Goal: Task Accomplishment & Management: Use online tool/utility

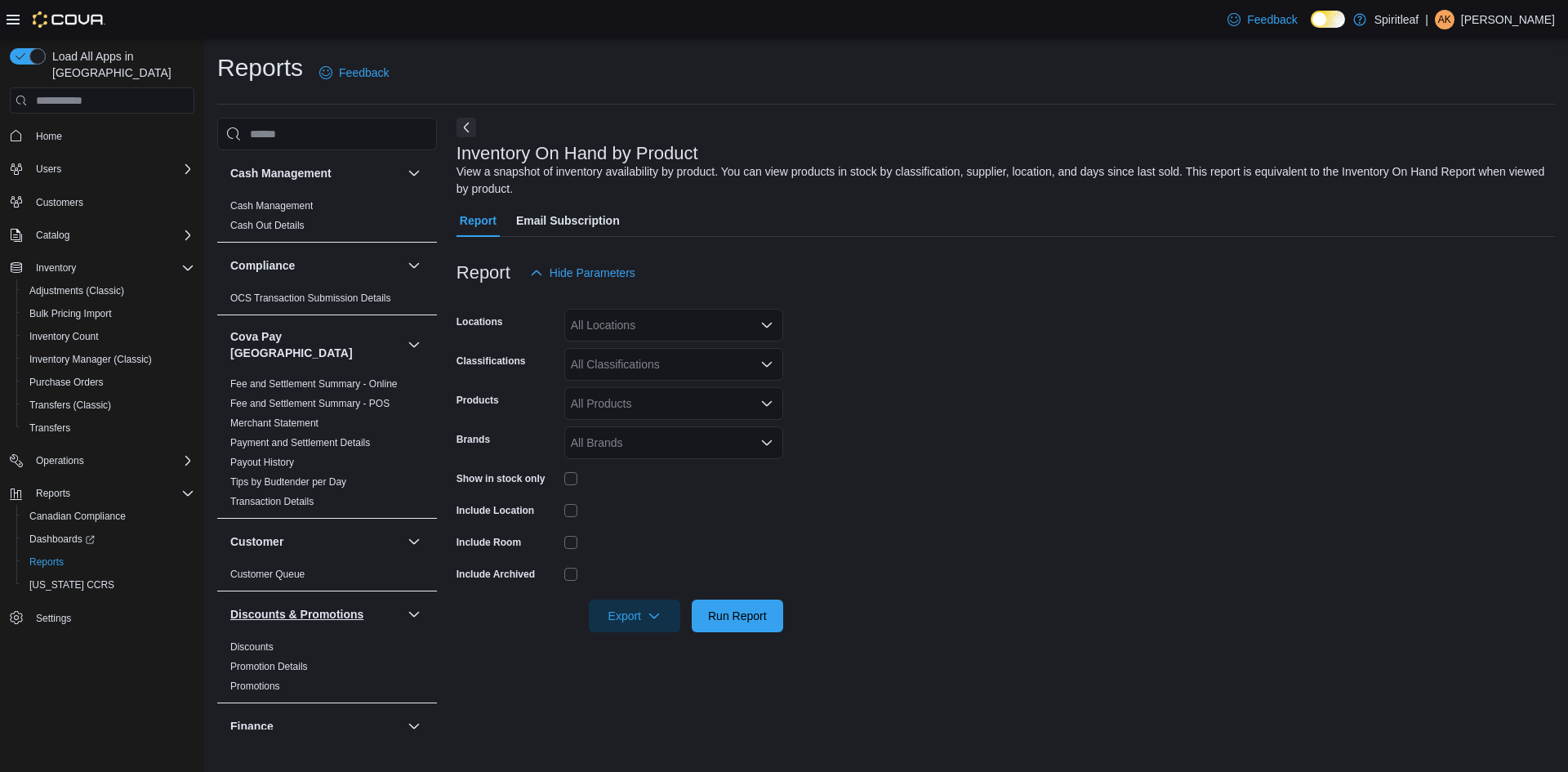
scroll to position [82, 0]
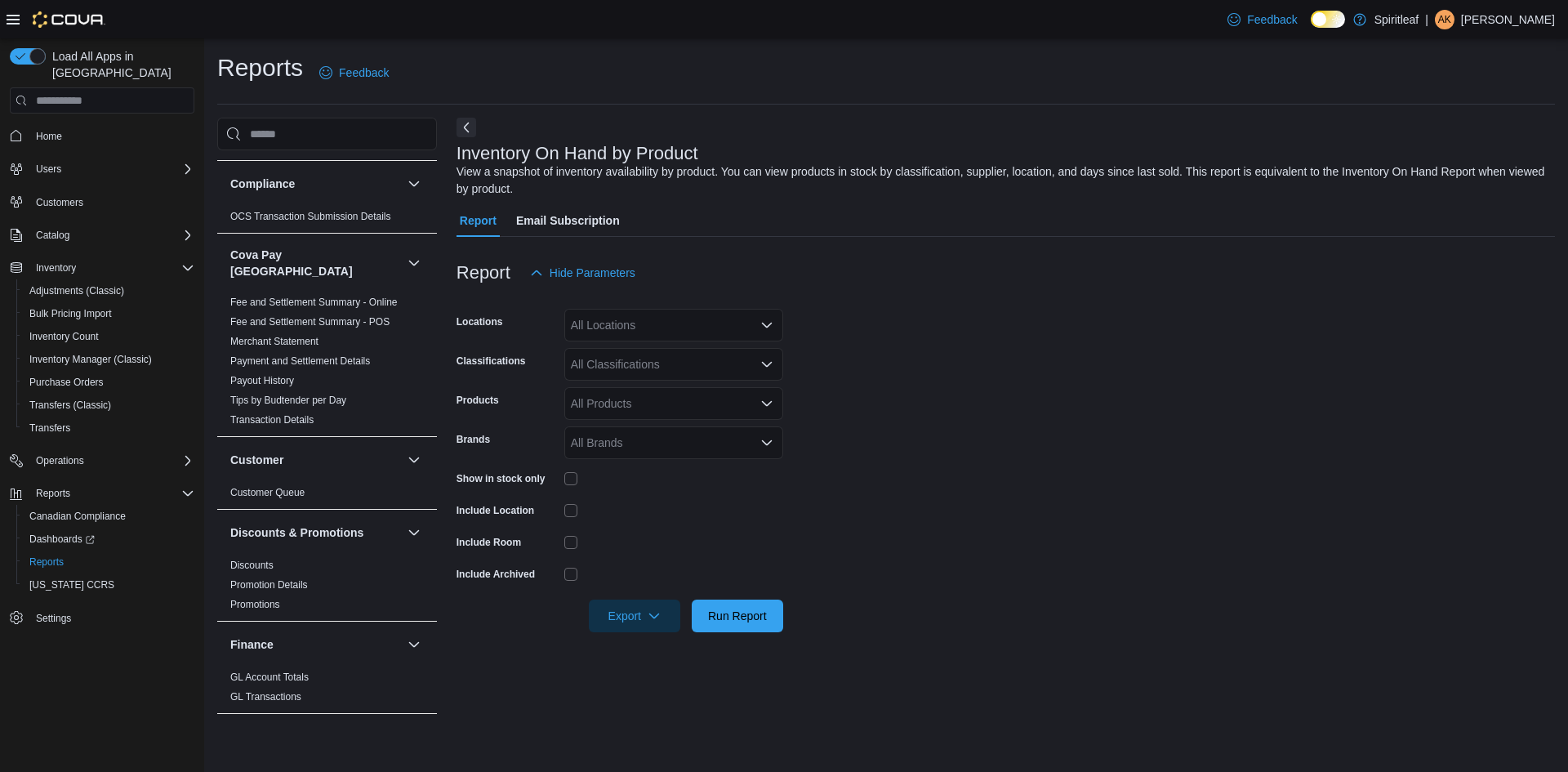
click at [634, 317] on div "All Locations" at bounding box center [673, 325] width 219 height 33
type input "***"
click at [694, 355] on span "402 - [GEOGRAPHIC_DATA] ([GEOGRAPHIC_DATA])" at bounding box center [762, 353] width 278 height 17
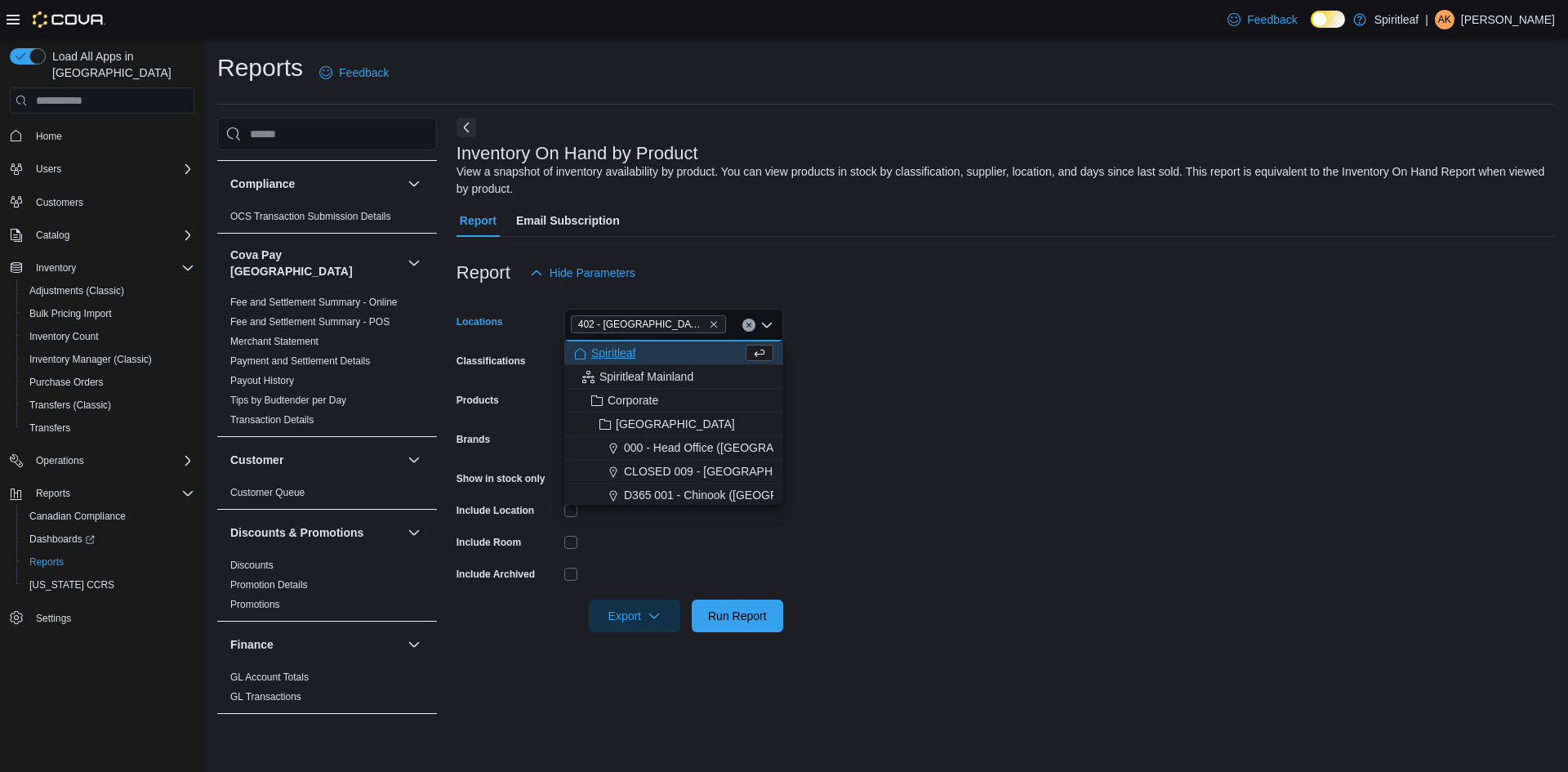
click at [894, 447] on form "Locations 402 - [GEOGRAPHIC_DATA] ([GEOGRAPHIC_DATA]) Combo box. Selected. 402 …" at bounding box center [1006, 461] width 1098 height 343
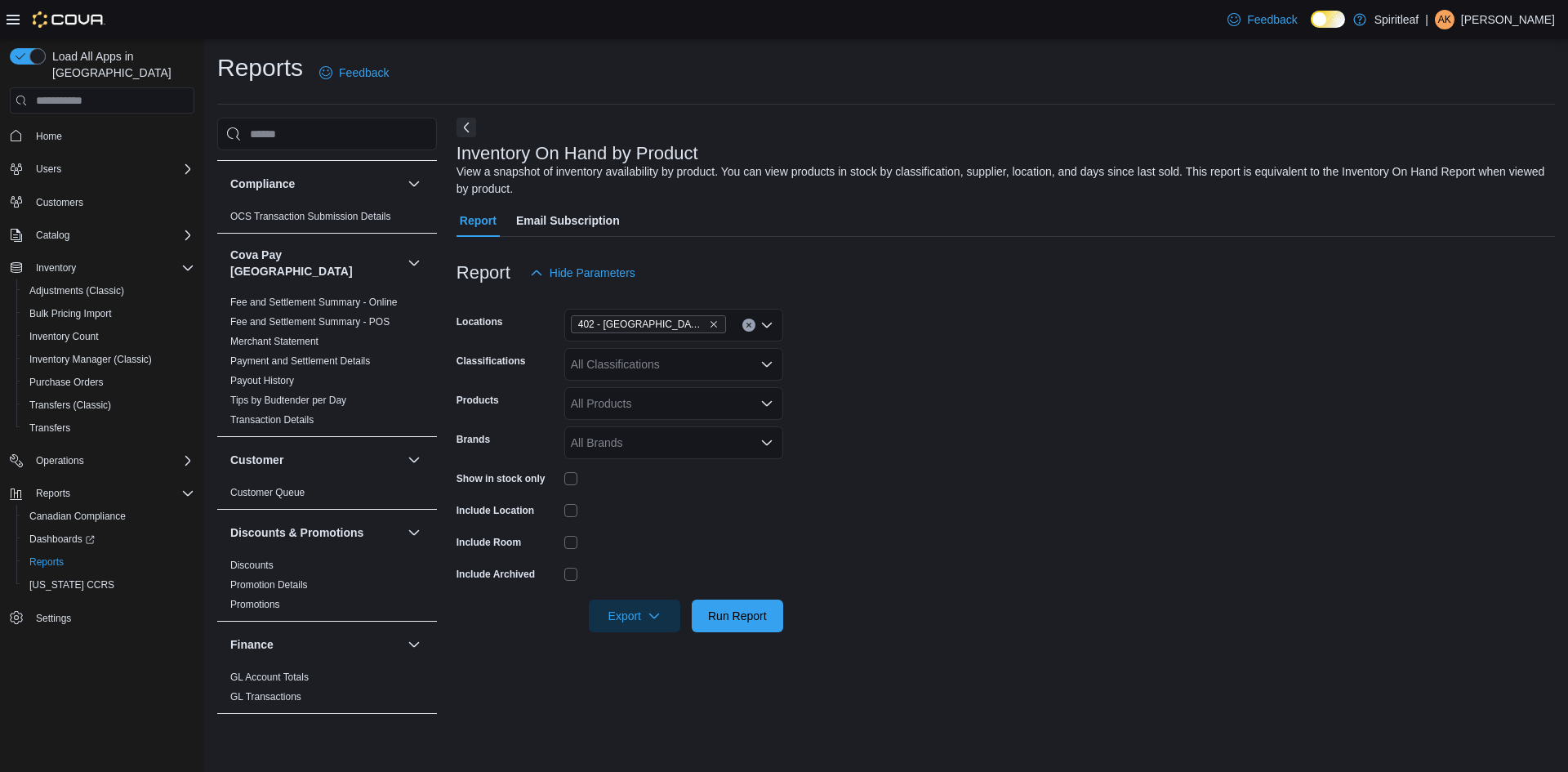
click at [650, 371] on div "All Classifications" at bounding box center [673, 365] width 219 height 33
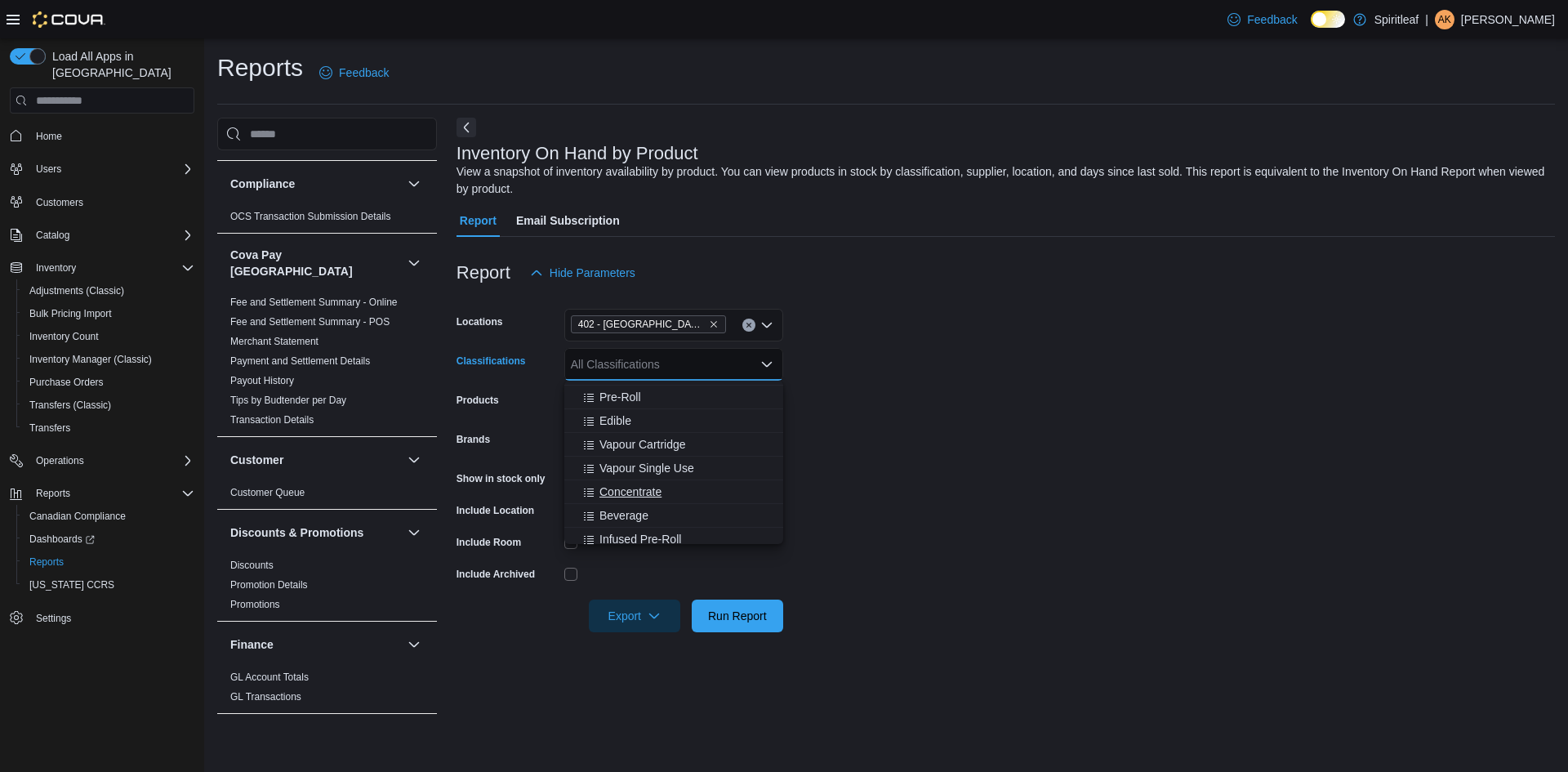
click at [648, 495] on span "Concentrate" at bounding box center [630, 492] width 62 height 17
click at [600, 459] on span "Oil" at bounding box center [606, 458] width 14 height 17
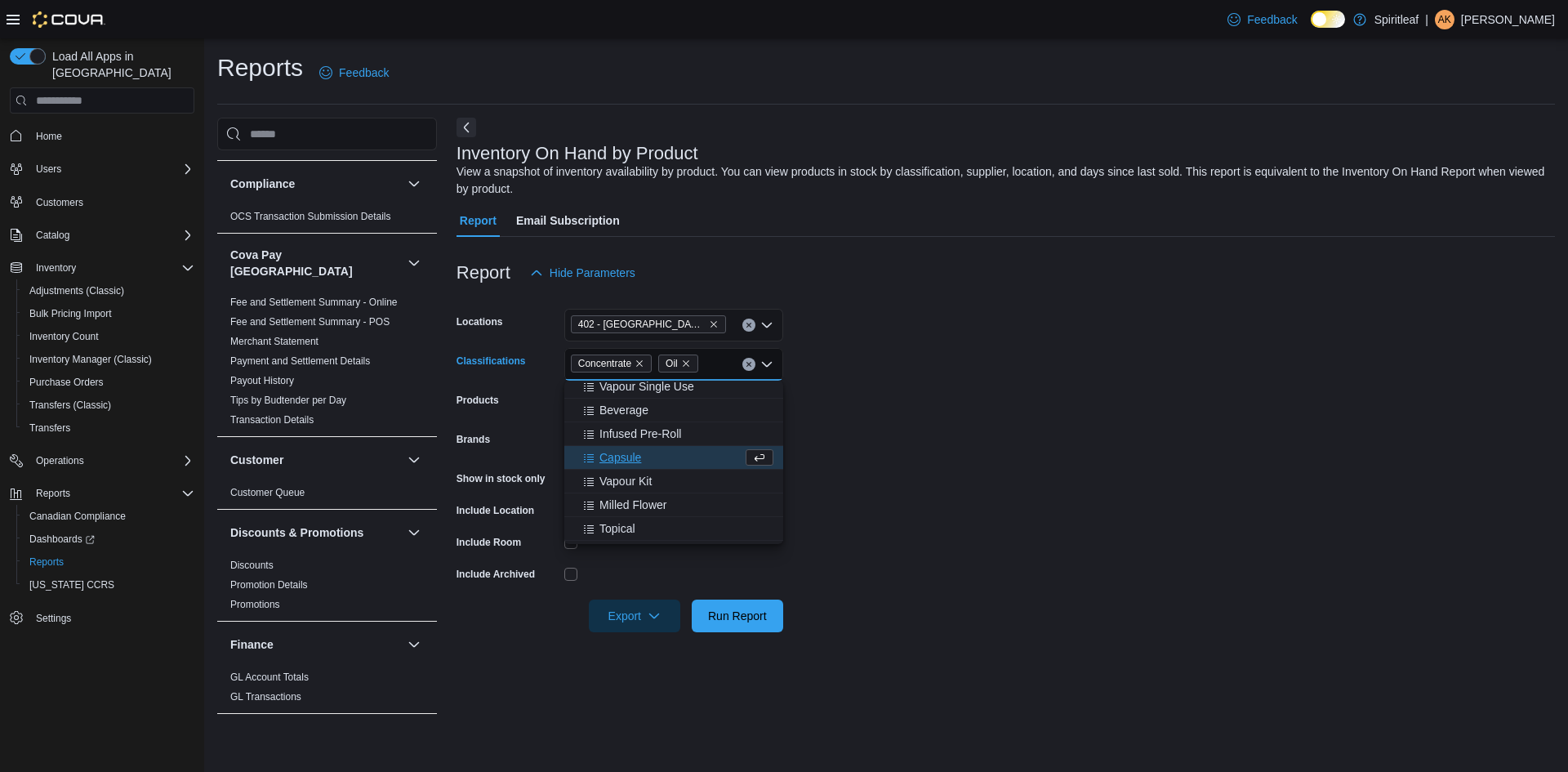
click at [640, 461] on span "Capsule" at bounding box center [620, 458] width 41 height 17
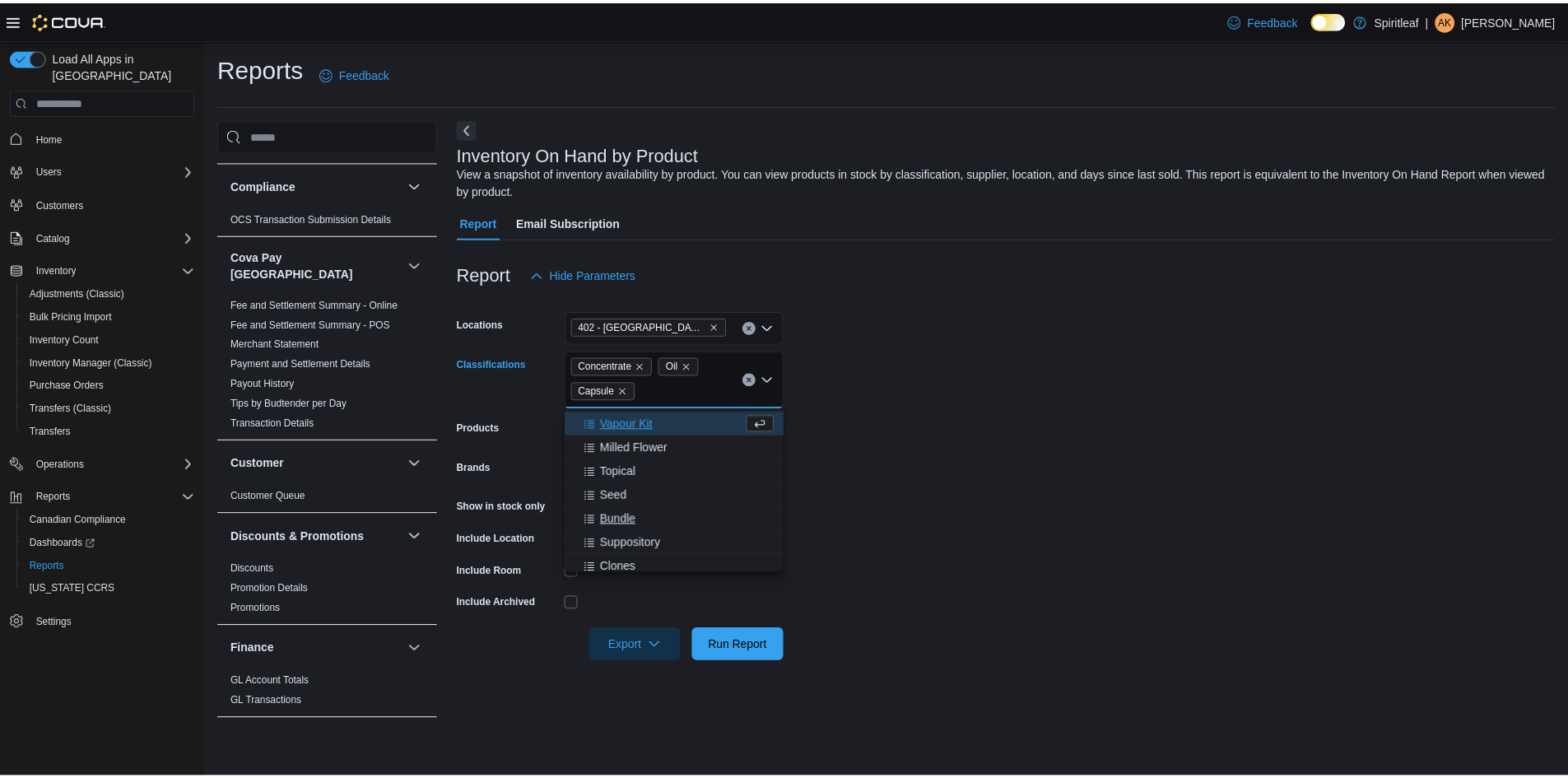
scroll to position [445, 0]
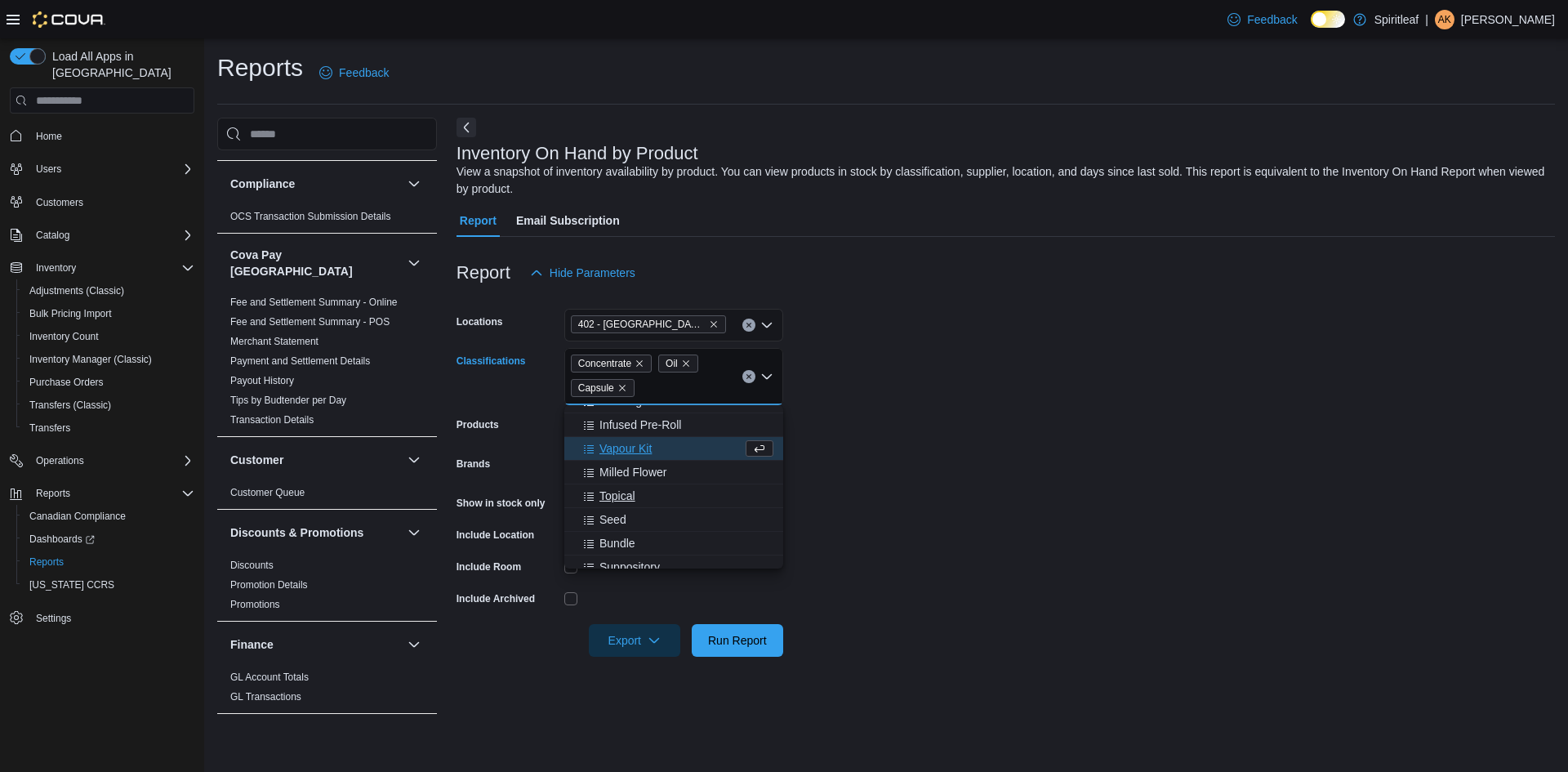
click at [629, 494] on span "Topical" at bounding box center [617, 496] width 36 height 17
click at [846, 532] on form "Locations 402 - [GEOGRAPHIC_DATA] ([GEOGRAPHIC_DATA]) Classifications Concentra…" at bounding box center [1006, 473] width 1098 height 367
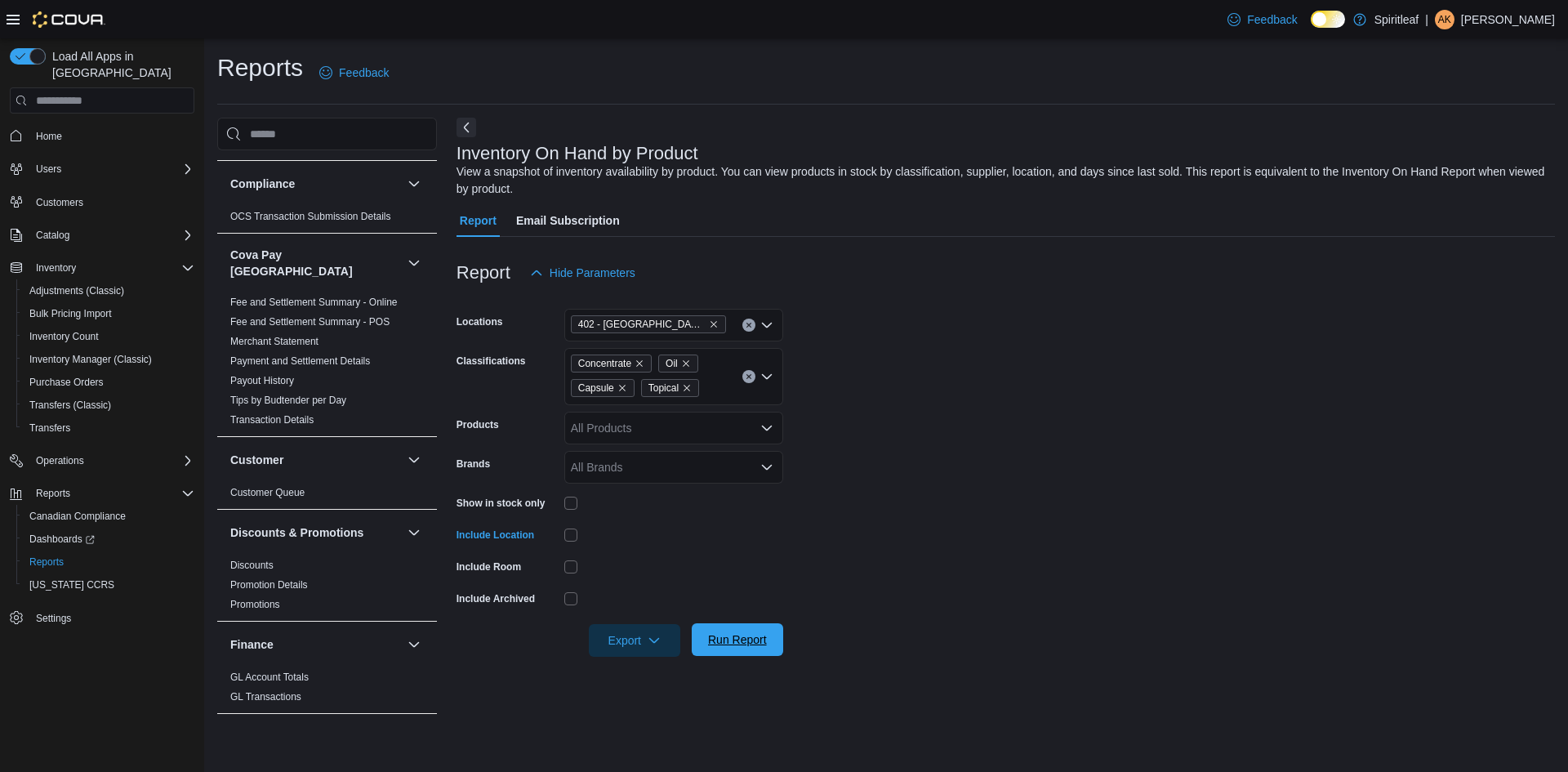
click at [752, 634] on span "Run Report" at bounding box center [737, 640] width 59 height 17
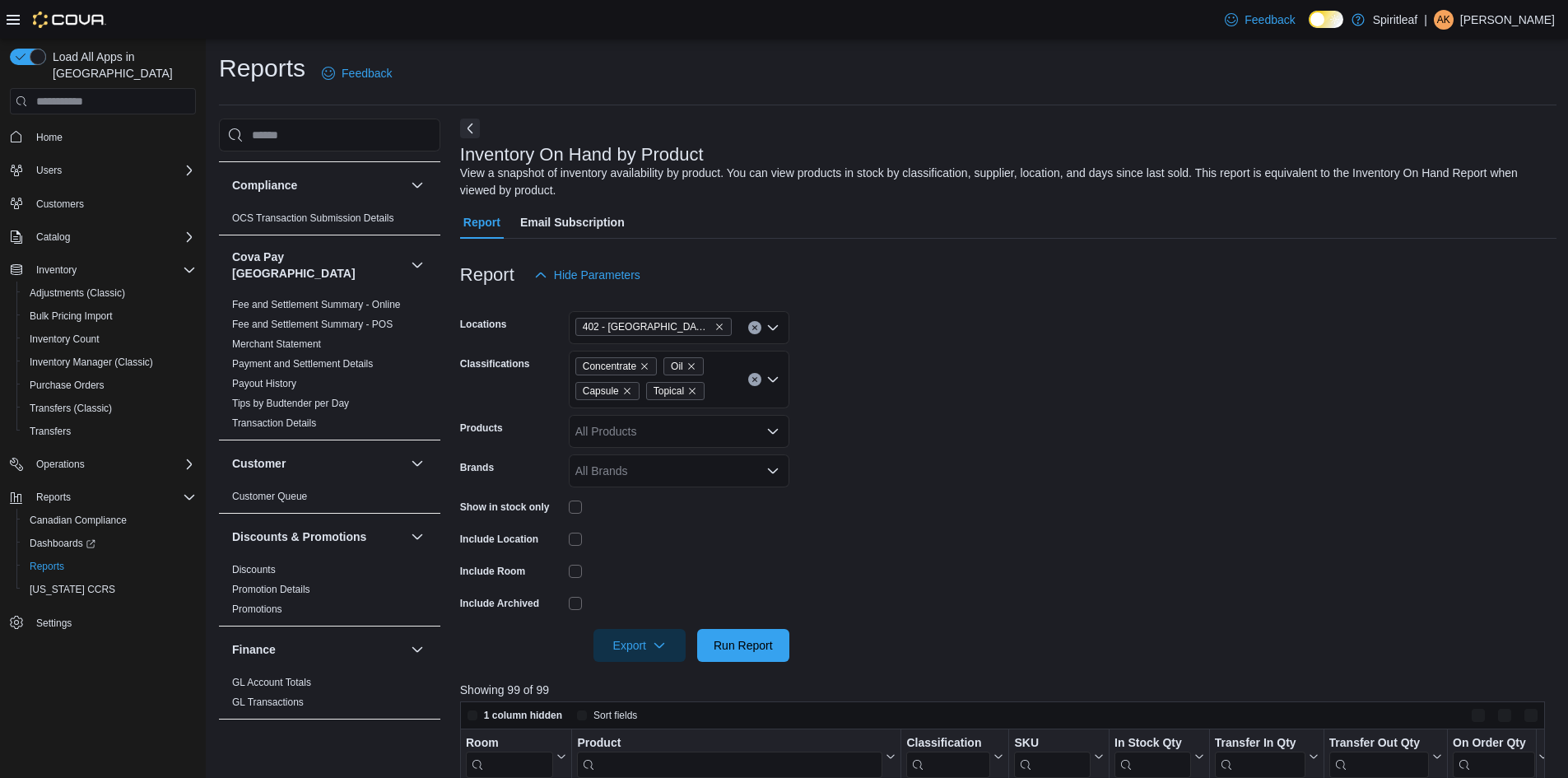
scroll to position [247, 0]
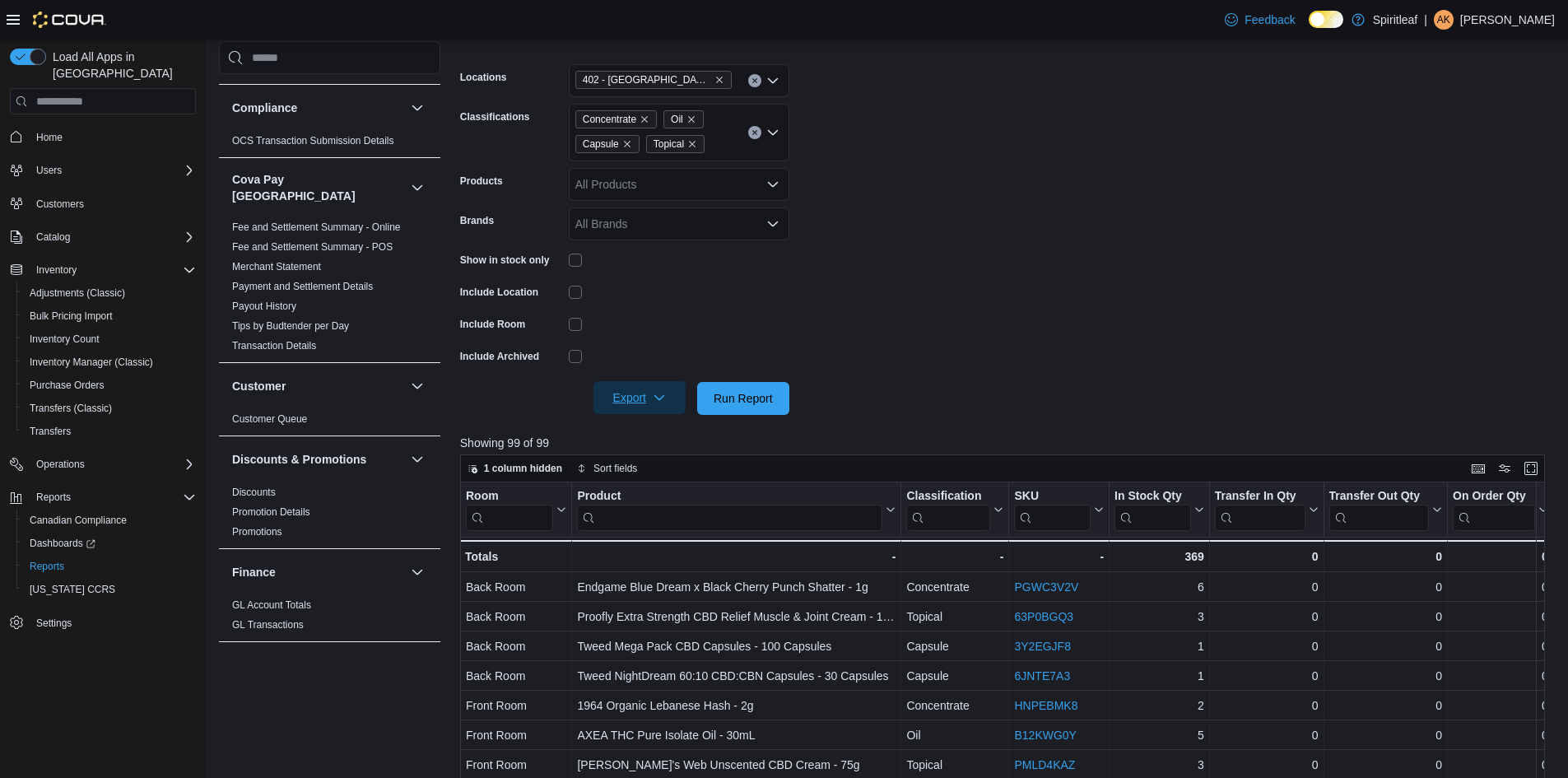
click at [648, 401] on span "Export" at bounding box center [639, 398] width 73 height 33
click at [664, 429] on span "Export to Excel" at bounding box center [642, 432] width 74 height 13
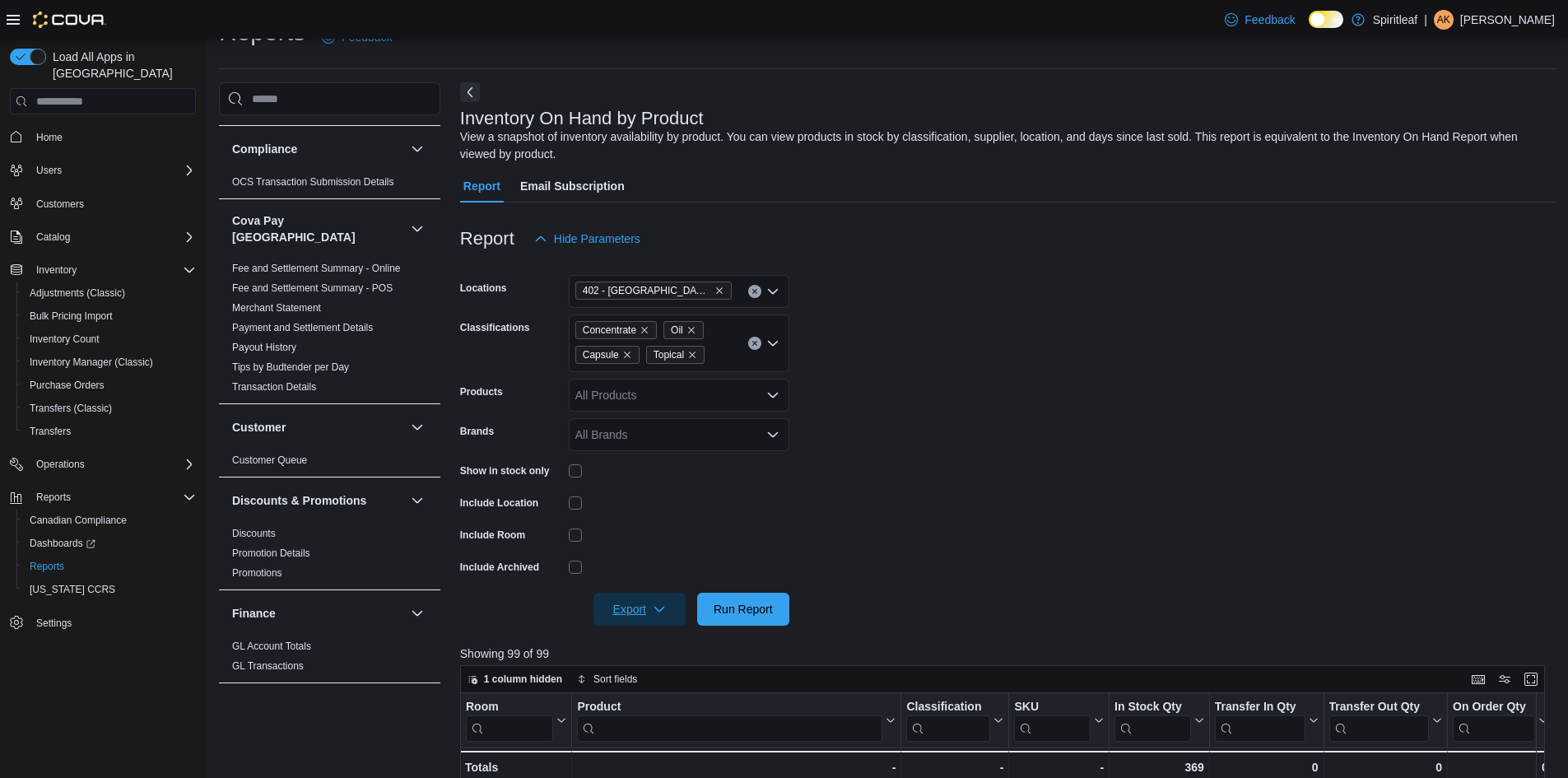
scroll to position [0, 0]
